Goal: Task Accomplishment & Management: Use online tool/utility

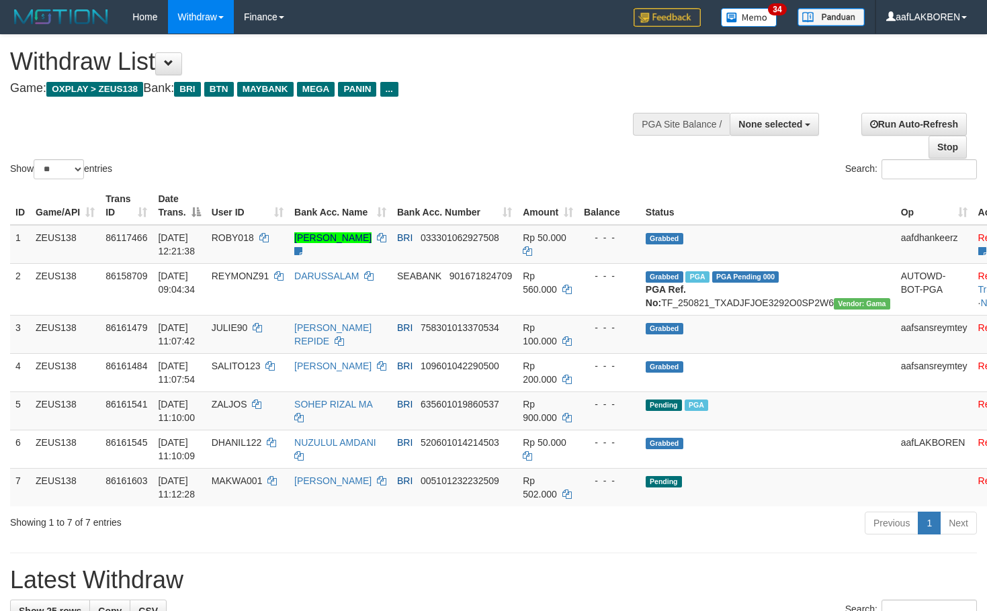
select select
select select "**"
select select
select select "**"
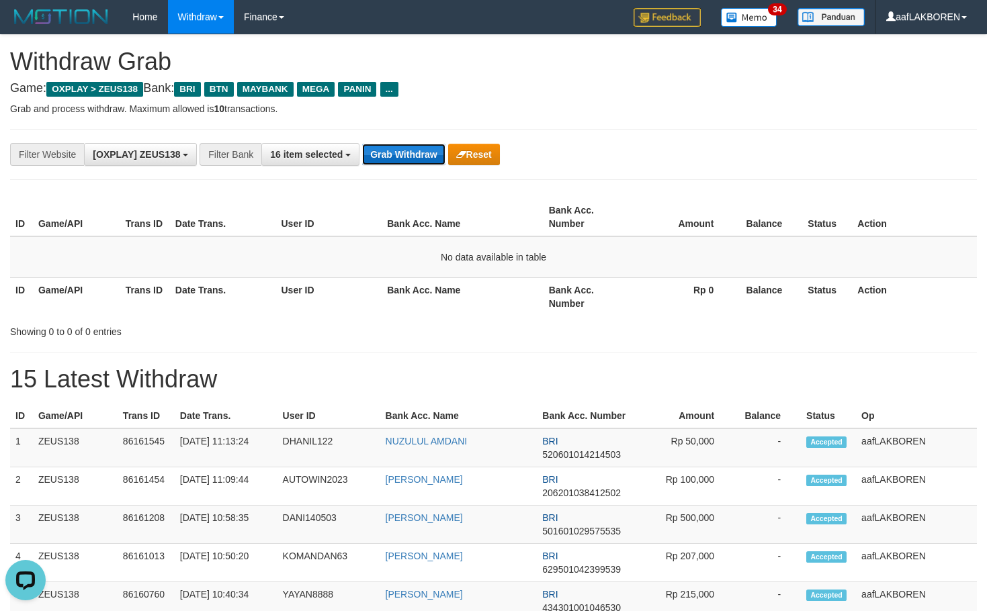
click at [378, 158] on button "Grab Withdraw" at bounding box center [403, 154] width 83 height 21
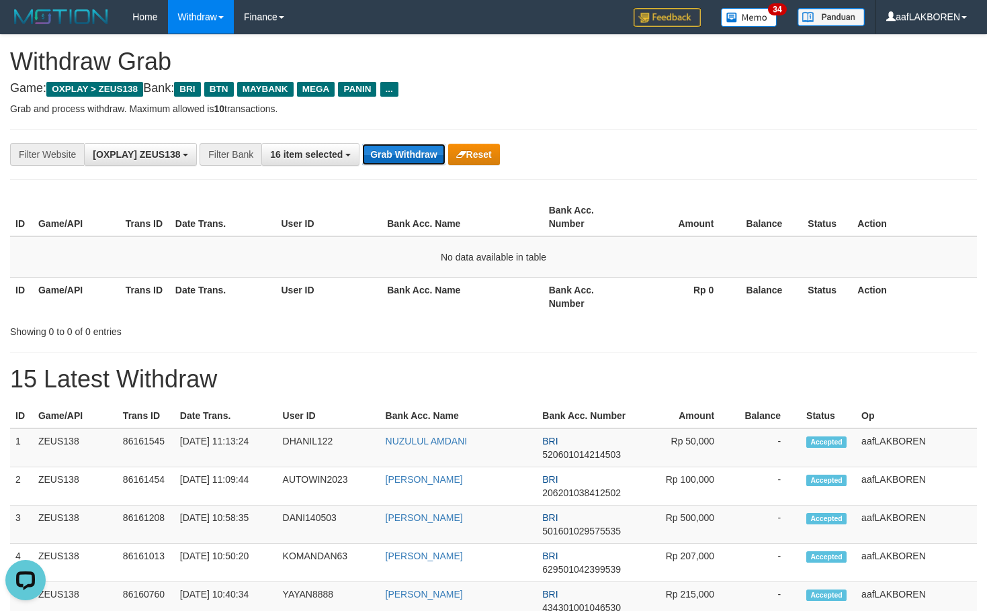
click at [378, 158] on button "Grab Withdraw" at bounding box center [403, 154] width 83 height 21
click at [383, 158] on button "Grab Withdraw" at bounding box center [403, 154] width 83 height 21
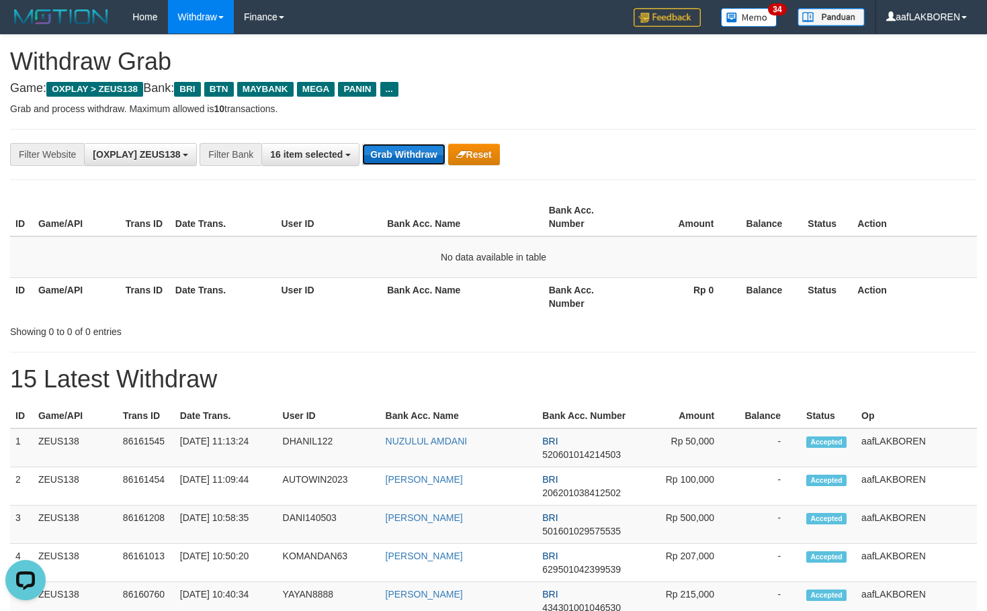
click at [386, 158] on button "Grab Withdraw" at bounding box center [403, 154] width 83 height 21
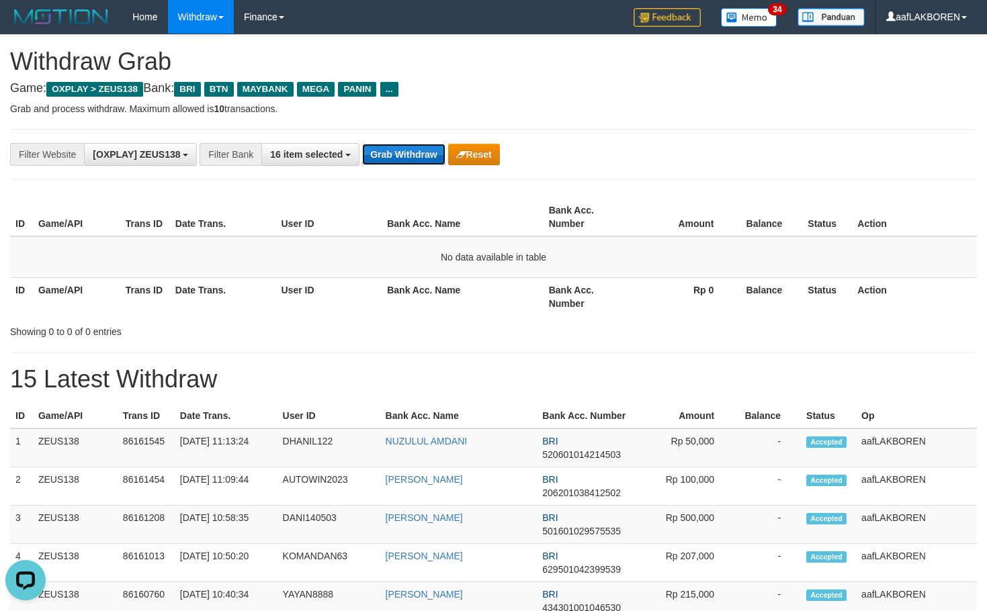
click at [389, 158] on button "Grab Withdraw" at bounding box center [403, 154] width 83 height 21
click at [391, 161] on button "Grab Withdraw" at bounding box center [403, 154] width 83 height 21
click at [394, 161] on button "Grab Withdraw" at bounding box center [403, 154] width 83 height 21
click at [402, 160] on button "Grab Withdraw" at bounding box center [403, 154] width 83 height 21
click at [408, 159] on button "Grab Withdraw" at bounding box center [403, 154] width 83 height 21
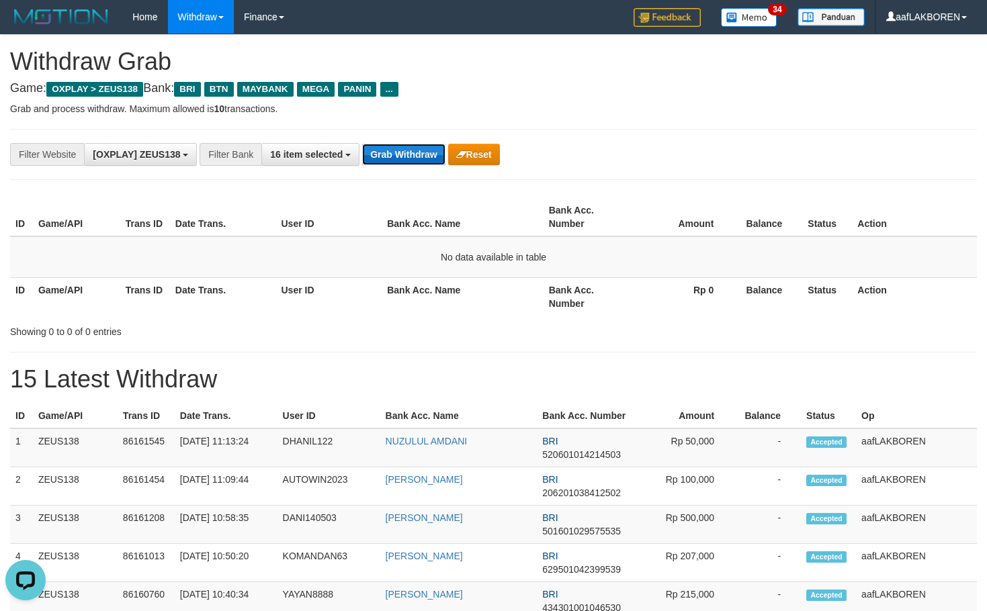
click at [408, 159] on button "Grab Withdraw" at bounding box center [403, 154] width 83 height 21
click at [410, 158] on button "Grab Withdraw" at bounding box center [403, 154] width 83 height 21
click at [412, 156] on button "Grab Withdraw" at bounding box center [403, 154] width 83 height 21
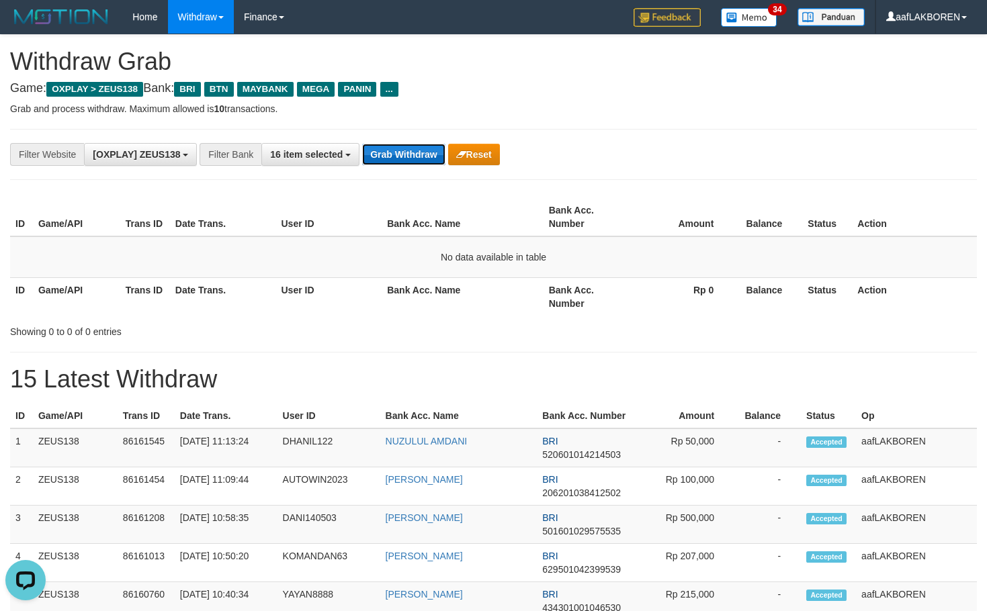
click at [412, 156] on button "Grab Withdraw" at bounding box center [403, 154] width 83 height 21
click at [418, 154] on button "Grab Withdraw" at bounding box center [403, 154] width 83 height 21
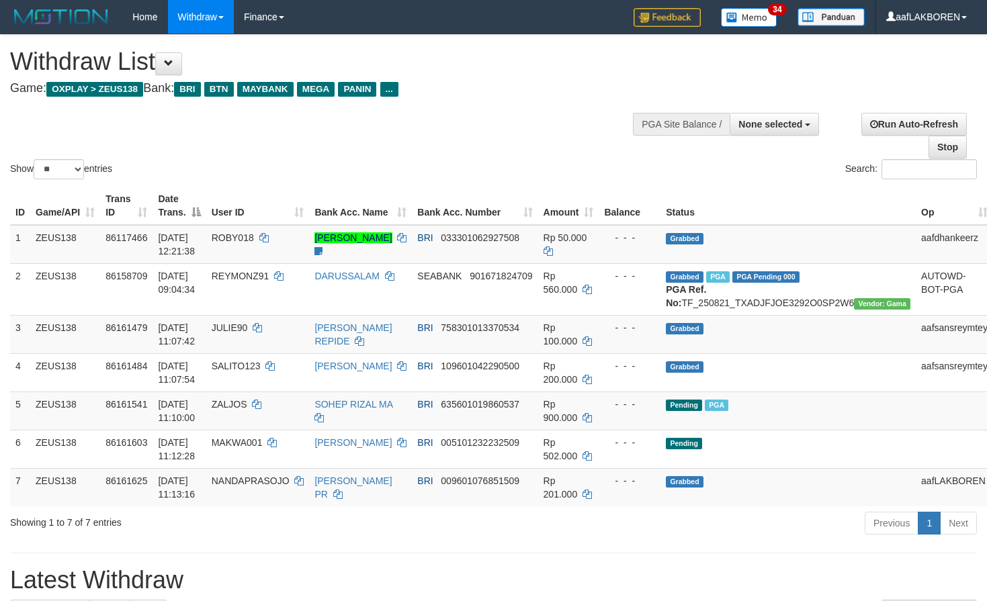
select select
select select "**"
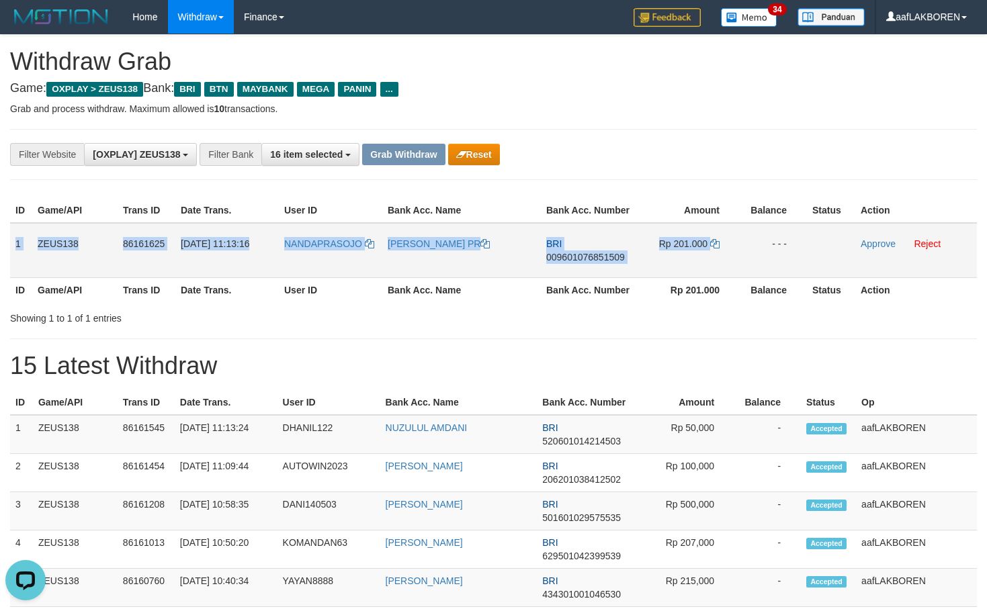
drag, startPoint x: 47, startPoint y: 249, endPoint x: 746, endPoint y: 249, distance: 699.2
click at [746, 249] on tr "1 ZEUS138 86161625 21/08/2025 11:13:16 NANDAPRASOJO NANDA PUTRO PR BRI 00960107…" at bounding box center [493, 250] width 967 height 55
click at [670, 270] on td "Rp 201.000" at bounding box center [688, 250] width 101 height 55
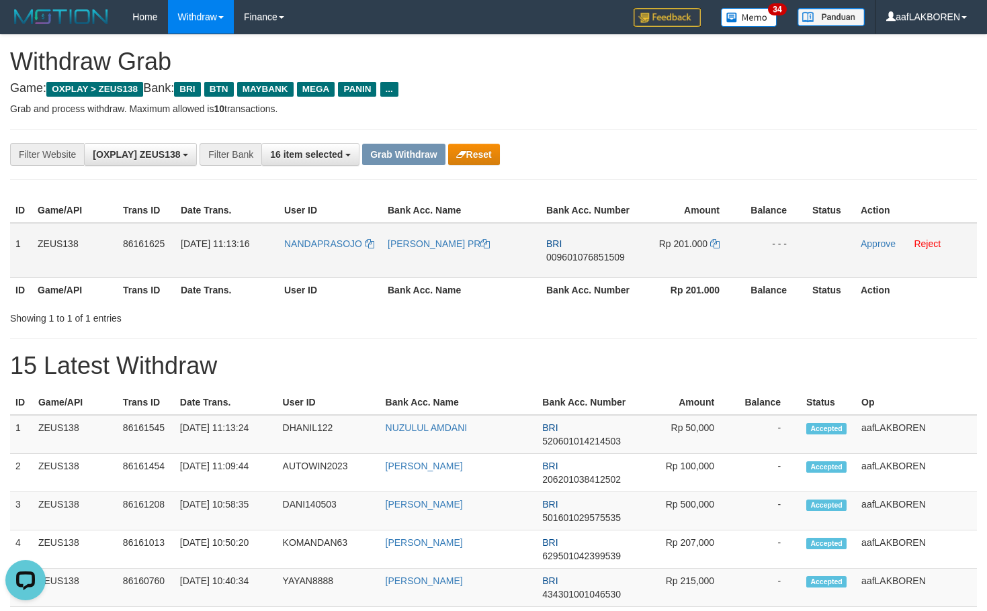
click at [621, 269] on td "BRI 009601076851509" at bounding box center [589, 250] width 97 height 55
copy span "009601076851509"
click at [717, 244] on icon at bounding box center [714, 243] width 9 height 9
drag, startPoint x: 867, startPoint y: 240, endPoint x: 554, endPoint y: 148, distance: 326.4
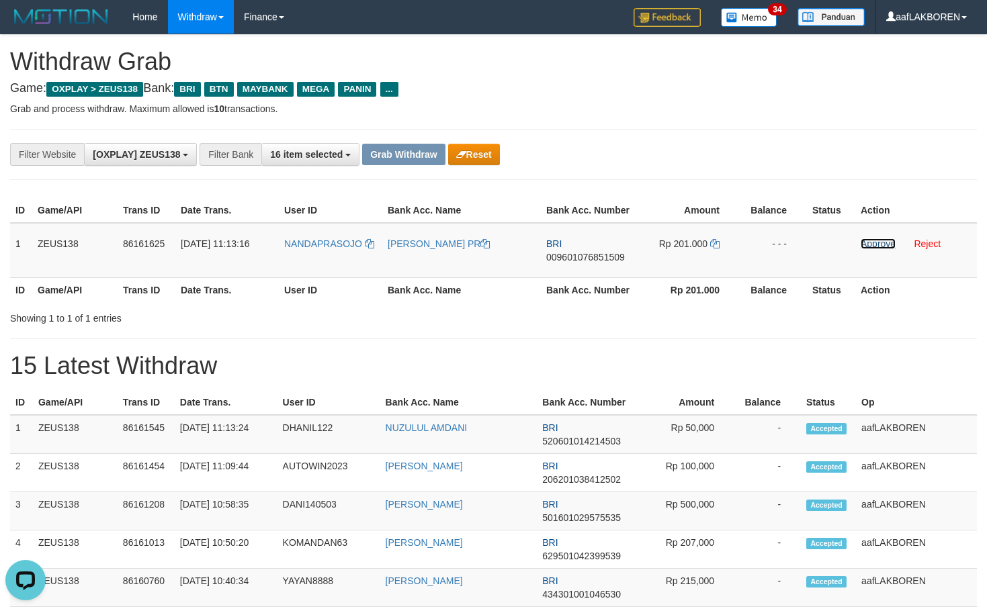
click at [867, 240] on link "Approve" at bounding box center [877, 243] width 35 height 11
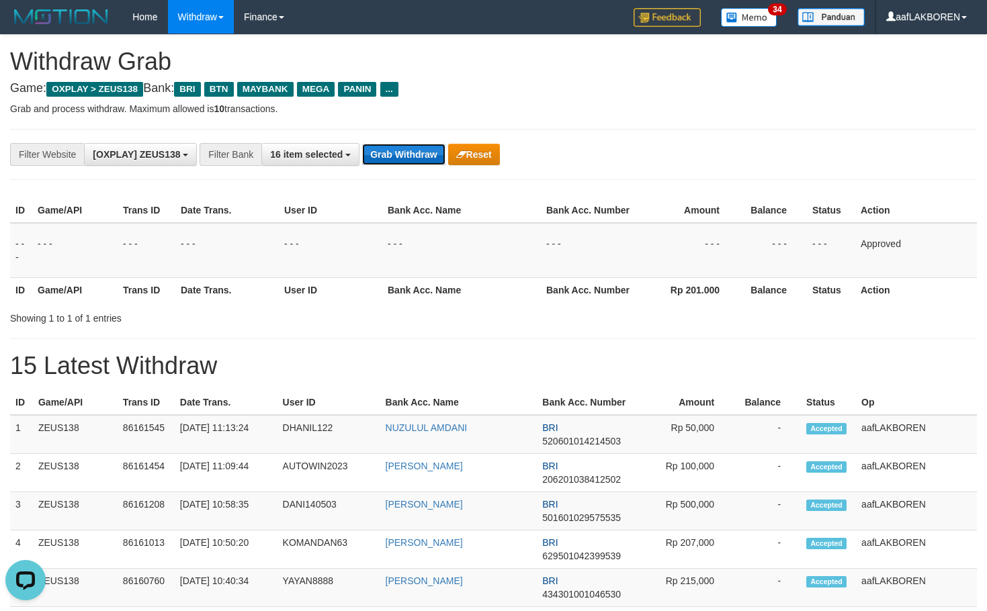
click at [428, 154] on button "Grab Withdraw" at bounding box center [403, 154] width 83 height 21
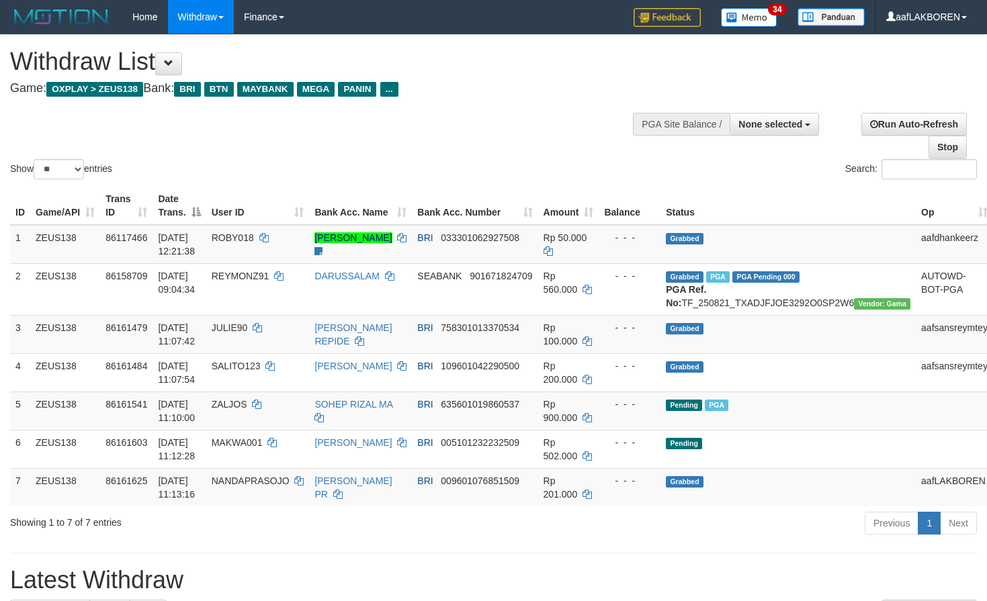
select select
select select "**"
select select
select select "**"
select select
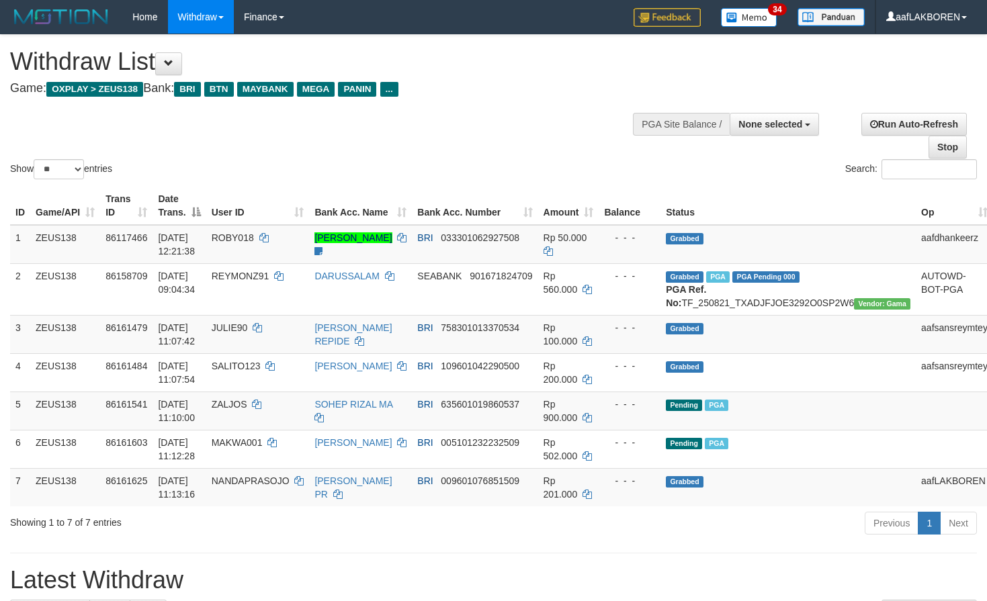
select select "**"
select select
select select "**"
